Goal: Transaction & Acquisition: Purchase product/service

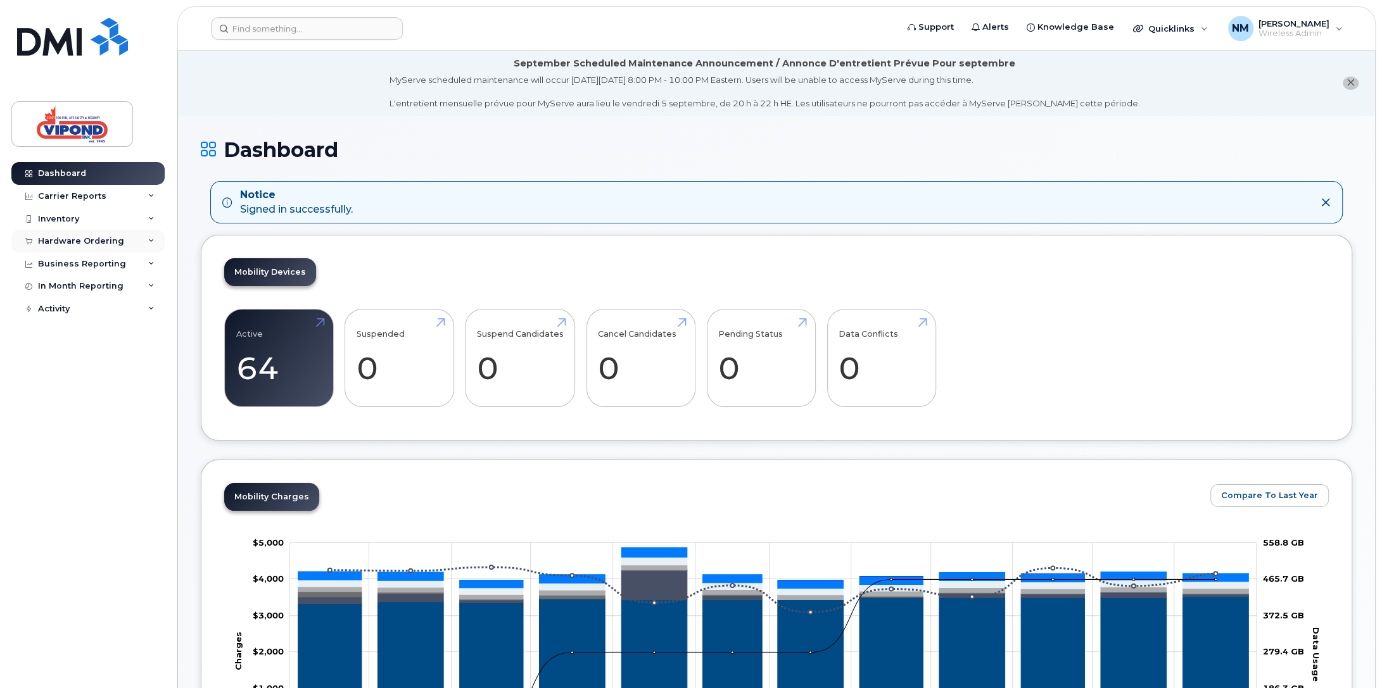
click at [91, 241] on div "Hardware Ordering" at bounding box center [81, 241] width 86 height 10
click at [54, 284] on div "Orders" at bounding box center [59, 288] width 31 height 11
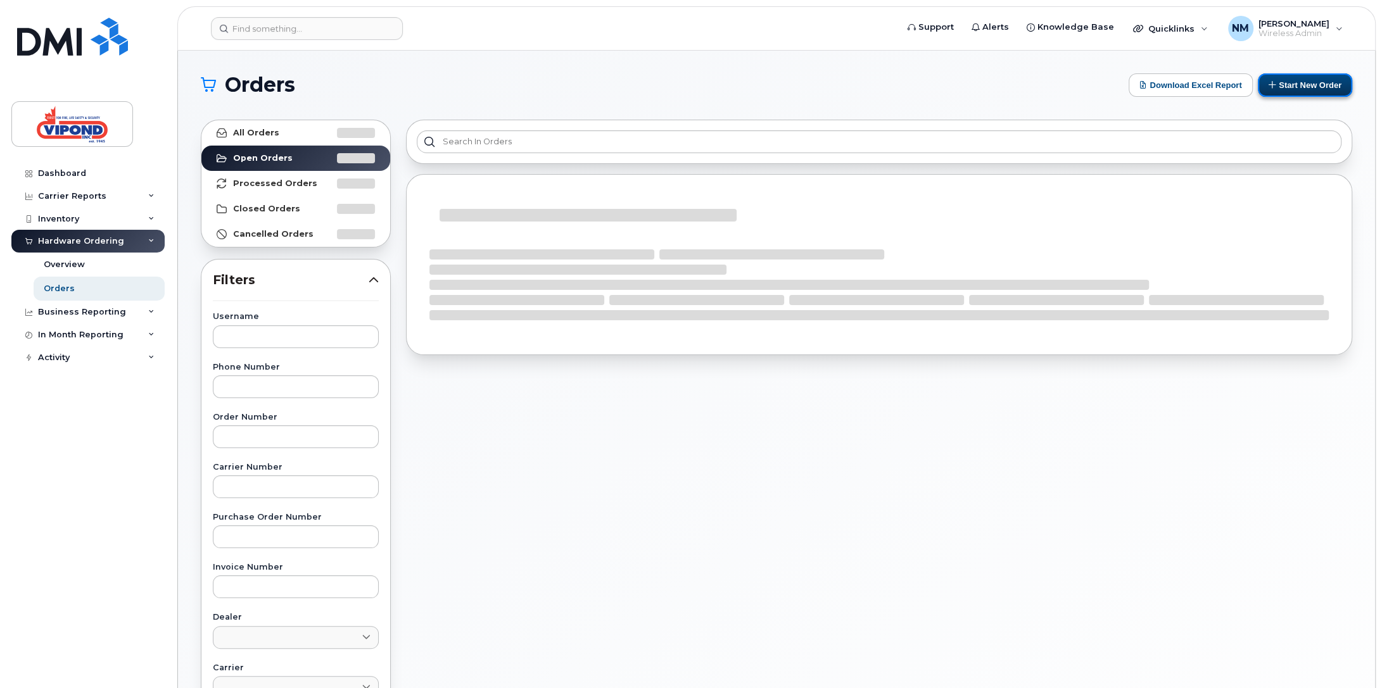
click at [1308, 82] on button "Start New Order" at bounding box center [1304, 84] width 94 height 23
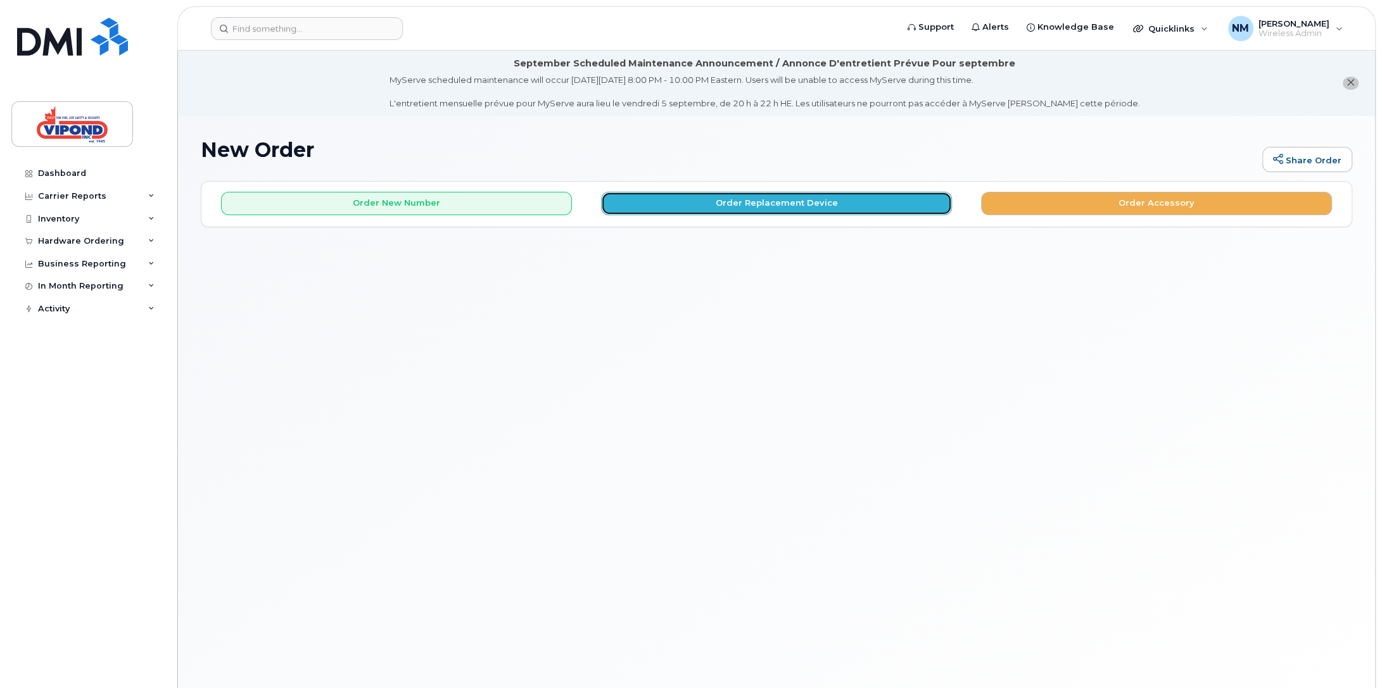
click at [765, 203] on button "Order Replacement Device" at bounding box center [776, 203] width 351 height 23
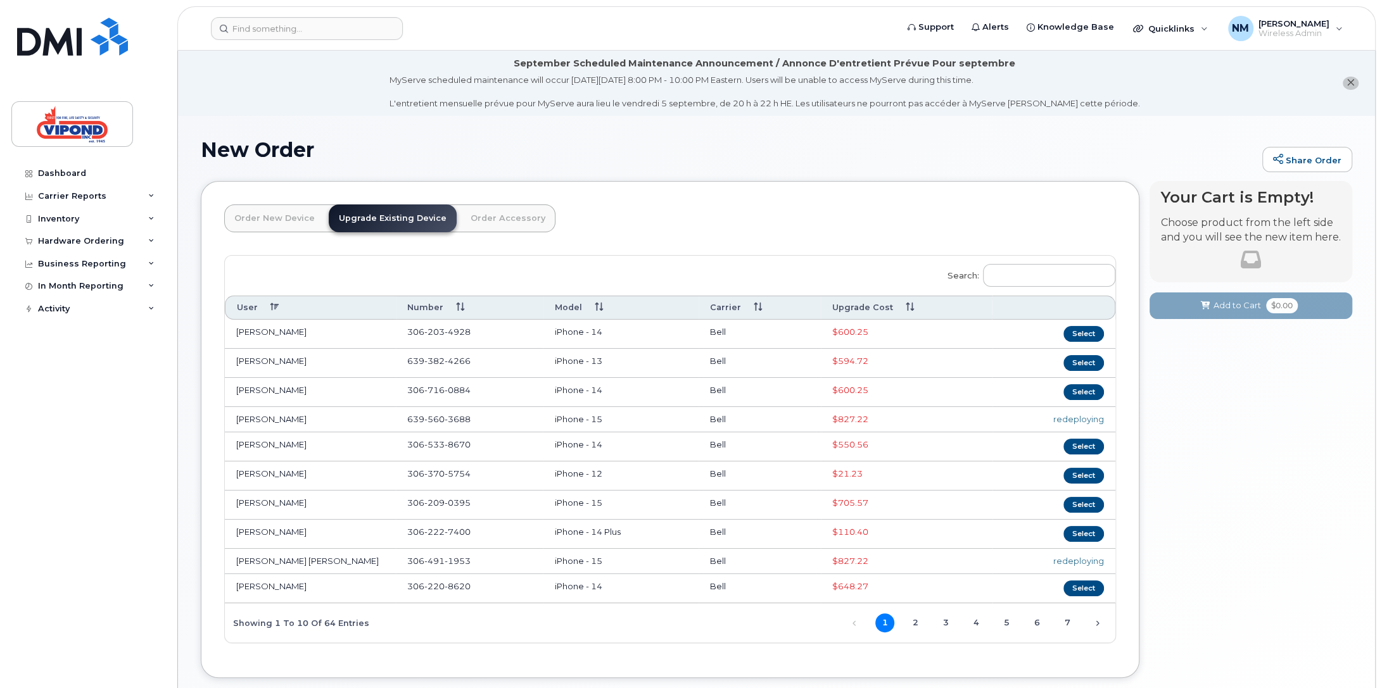
click at [862, 306] on th "Upgrade Cost" at bounding box center [906, 307] width 171 height 23
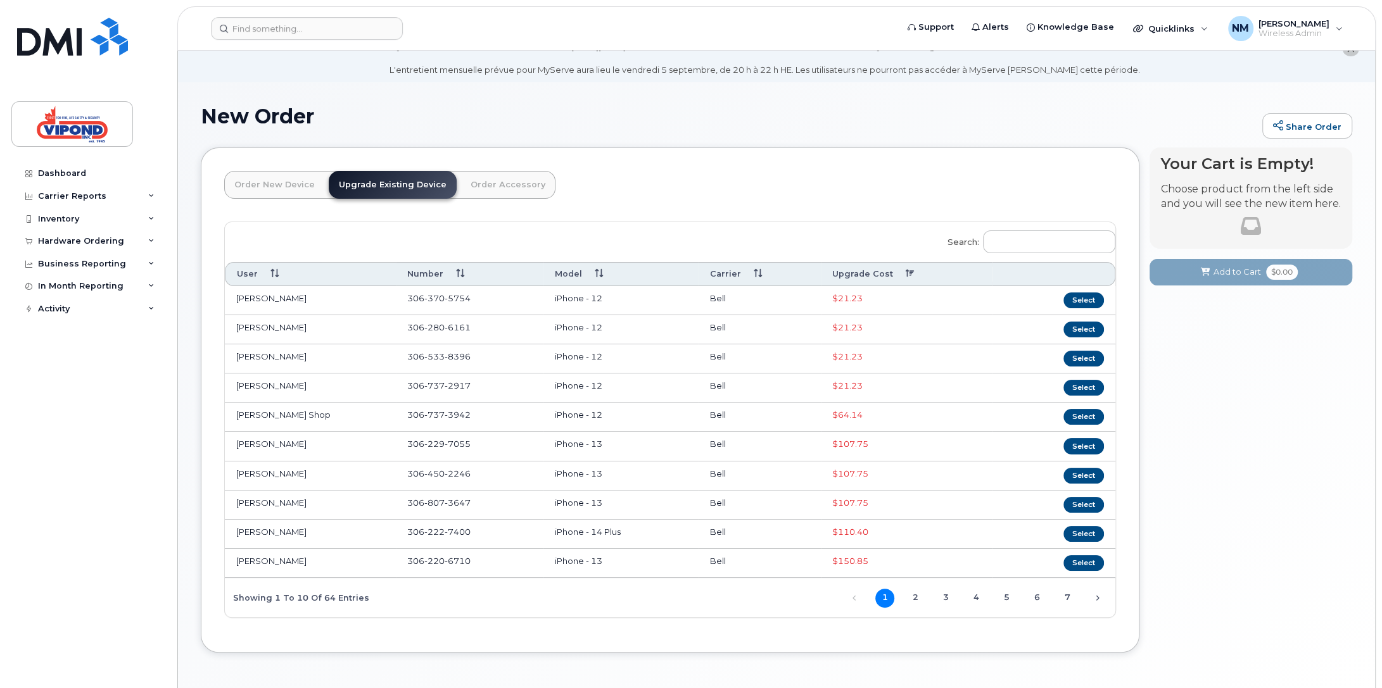
scroll to position [71, 0]
